Goal: Transaction & Acquisition: Download file/media

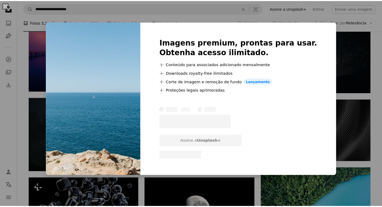
scroll to position [345, 0]
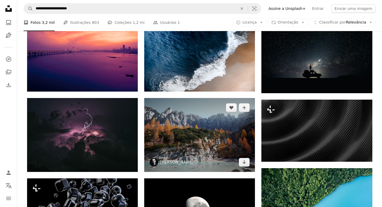
click at [205, 98] on img at bounding box center [199, 135] width 111 height 74
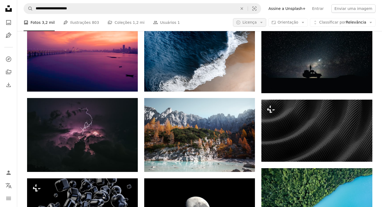
click at [257, 22] on span "Licença" at bounding box center [249, 22] width 14 height 4
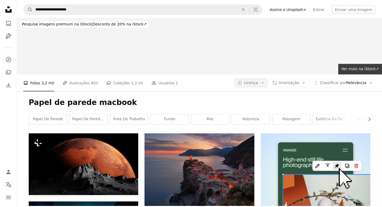
scroll to position [345, 0]
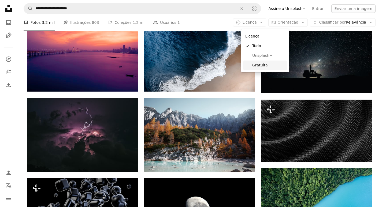
click at [255, 63] on span "Gratuita" at bounding box center [268, 65] width 33 height 5
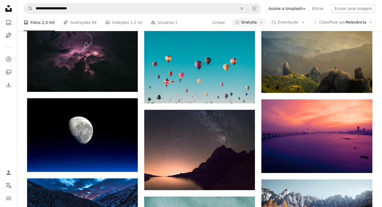
scroll to position [550, 0]
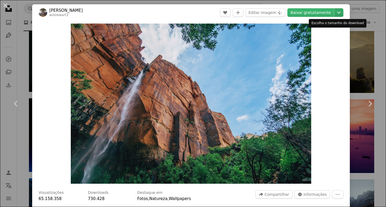
click at [338, 10] on icon "Chevron down" at bounding box center [339, 12] width 9 height 6
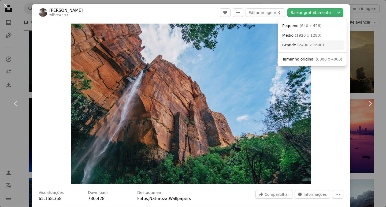
click at [322, 47] on link "Grande ( 2400 x 1600 )" at bounding box center [312, 45] width 64 height 10
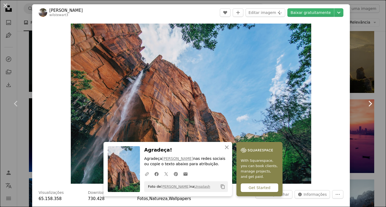
click at [354, 101] on link "Chevron right" at bounding box center [370, 103] width 32 height 51
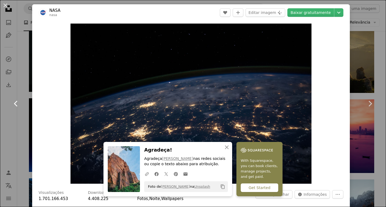
click at [22, 85] on link "Chevron left" at bounding box center [16, 103] width 32 height 51
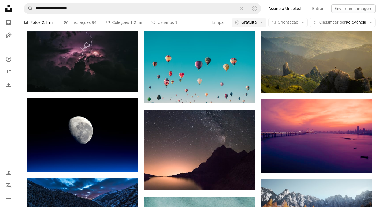
scroll to position [2401, 0]
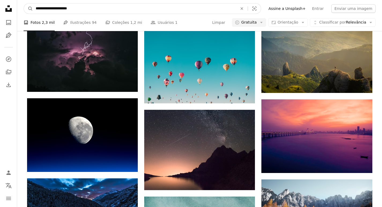
click at [108, 12] on input "**********" at bounding box center [134, 8] width 203 height 10
type input "********"
click at [24, 3] on button "A magnifying glass" at bounding box center [28, 8] width 9 height 10
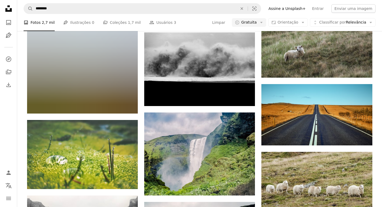
scroll to position [27, 0]
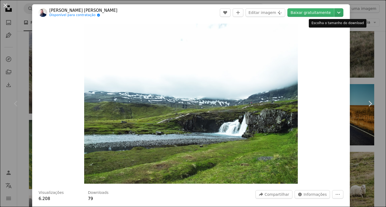
click at [339, 15] on icon "Chevron down" at bounding box center [339, 12] width 9 height 6
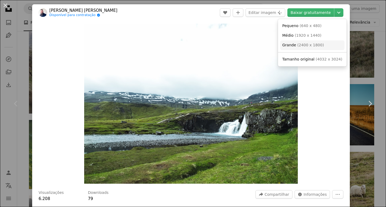
click at [323, 42] on link "Grande ( 2400 x 1800 )" at bounding box center [312, 45] width 64 height 10
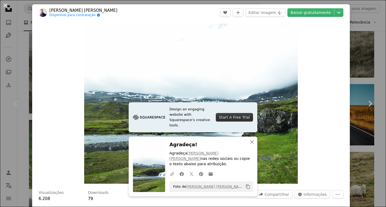
click at [5, 2] on button "An X shape" at bounding box center [5, 5] width 6 height 6
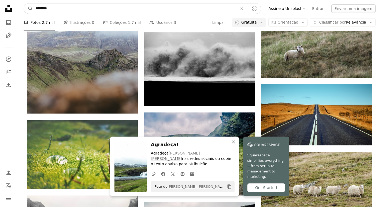
click at [94, 6] on input "********" at bounding box center [134, 8] width 203 height 10
type input "******"
click at [24, 3] on button "A magnifying glass" at bounding box center [28, 8] width 9 height 10
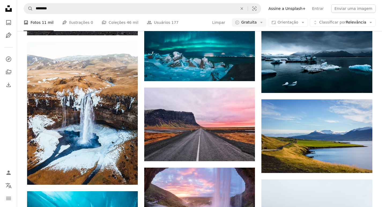
scroll to position [692, 0]
click at [6, 110] on nav "Unsplash logo Página inicial da Unsplash A photo Pen Tool A compass A stack of …" at bounding box center [8, 103] width 17 height 207
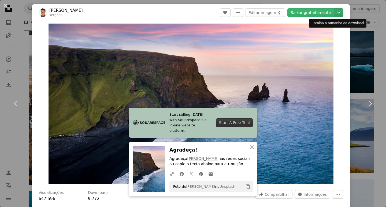
click at [338, 15] on icon "Chevron down" at bounding box center [339, 12] width 9 height 6
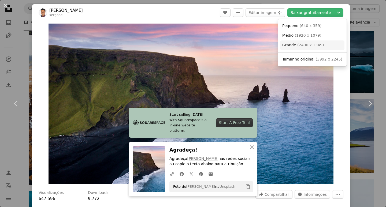
click at [317, 43] on span "( 2400 x 1349 )" at bounding box center [310, 45] width 27 height 4
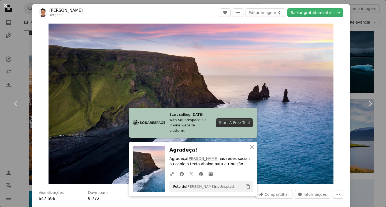
click at [5, 2] on button "An X shape" at bounding box center [5, 5] width 6 height 6
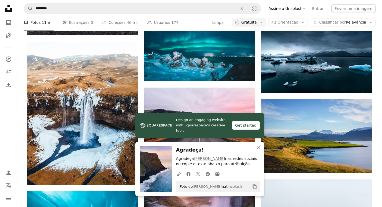
scroll to position [1764, 0]
click at [257, 146] on icon "An X shape" at bounding box center [259, 147] width 6 height 6
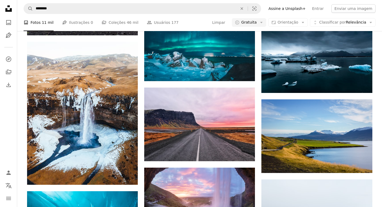
scroll to position [3051, 0]
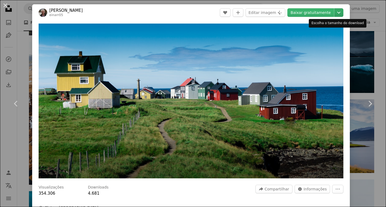
click at [335, 14] on icon "Chevron down" at bounding box center [339, 12] width 9 height 6
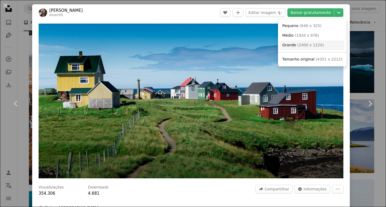
click at [321, 43] on link "Grande ( 2400 x 1220 )" at bounding box center [312, 45] width 64 height 10
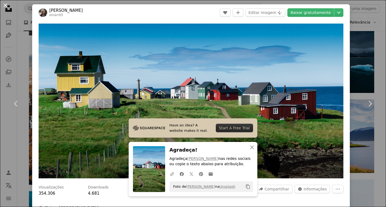
click at [6, 4] on button "An X shape" at bounding box center [5, 5] width 6 height 6
